Goal: Find specific page/section

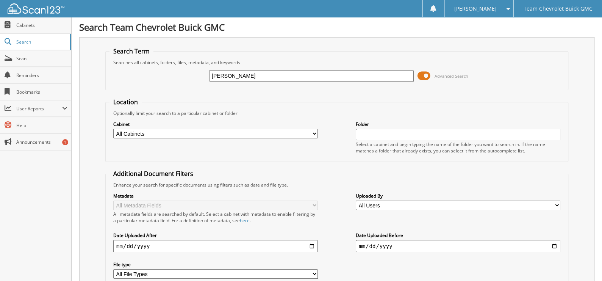
type input "thomas harvey"
click at [421, 76] on span at bounding box center [423, 75] width 13 height 11
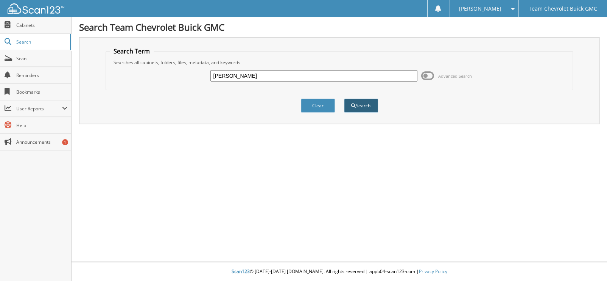
click at [360, 99] on button "Search" at bounding box center [361, 105] width 34 height 14
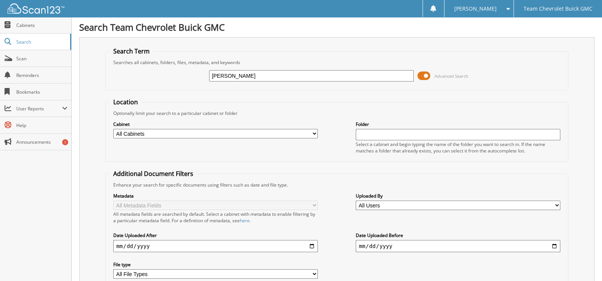
click at [422, 75] on span at bounding box center [423, 75] width 13 height 11
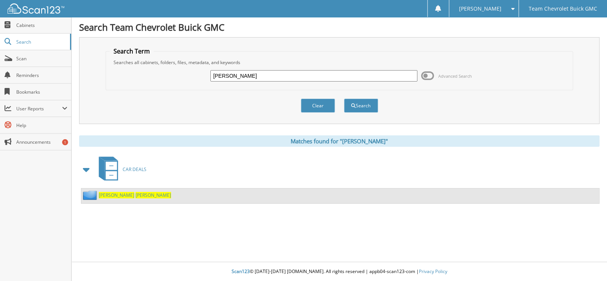
click at [111, 192] on span "THOMAS" at bounding box center [117, 195] width 36 height 6
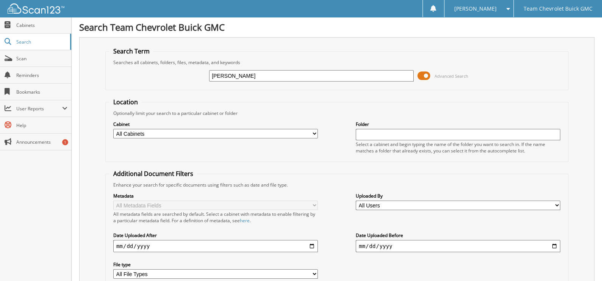
type input "ricardo tijerina"
click at [425, 76] on span at bounding box center [423, 75] width 13 height 11
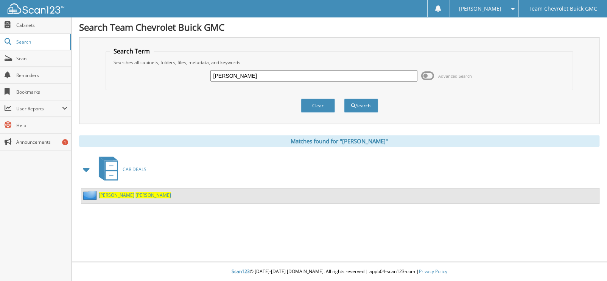
click at [103, 188] on div "[PERSON_NAME]" at bounding box center [340, 195] width 518 height 15
click at [136, 197] on span "[PERSON_NAME]" at bounding box center [154, 195] width 36 height 6
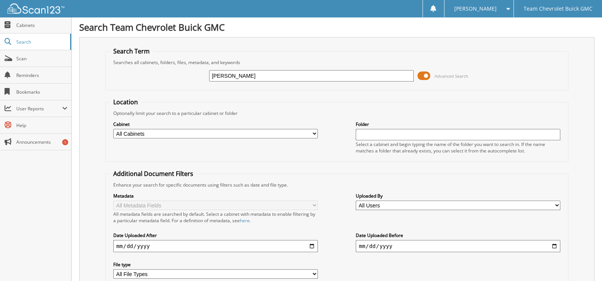
type input "[PERSON_NAME]"
click at [428, 76] on span at bounding box center [423, 75] width 13 height 11
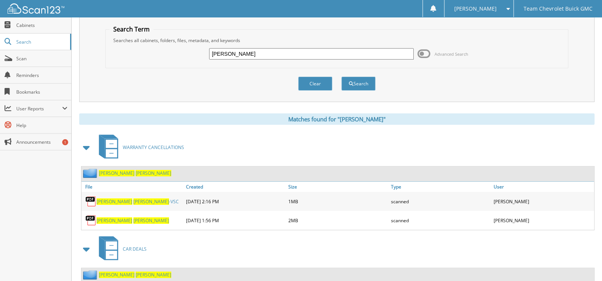
scroll to position [38, 0]
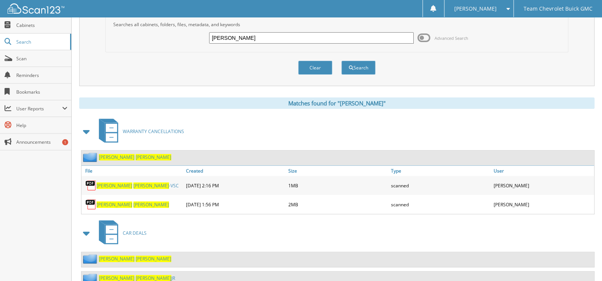
click at [133, 201] on span "[PERSON_NAME]" at bounding box center [151, 204] width 36 height 6
click at [133, 182] on span "[PERSON_NAME]" at bounding box center [151, 185] width 36 height 6
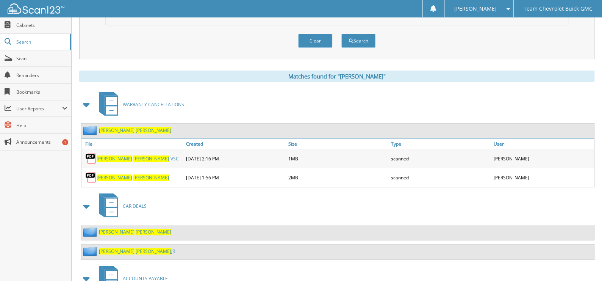
scroll to position [120, 0]
